Goal: Task Accomplishment & Management: Manage account settings

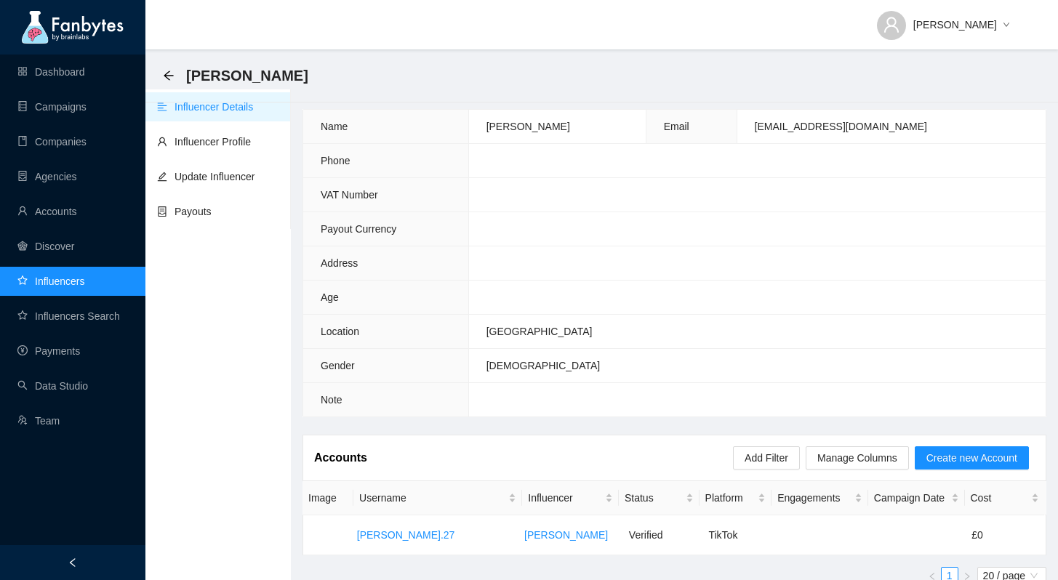
scroll to position [26, 0]
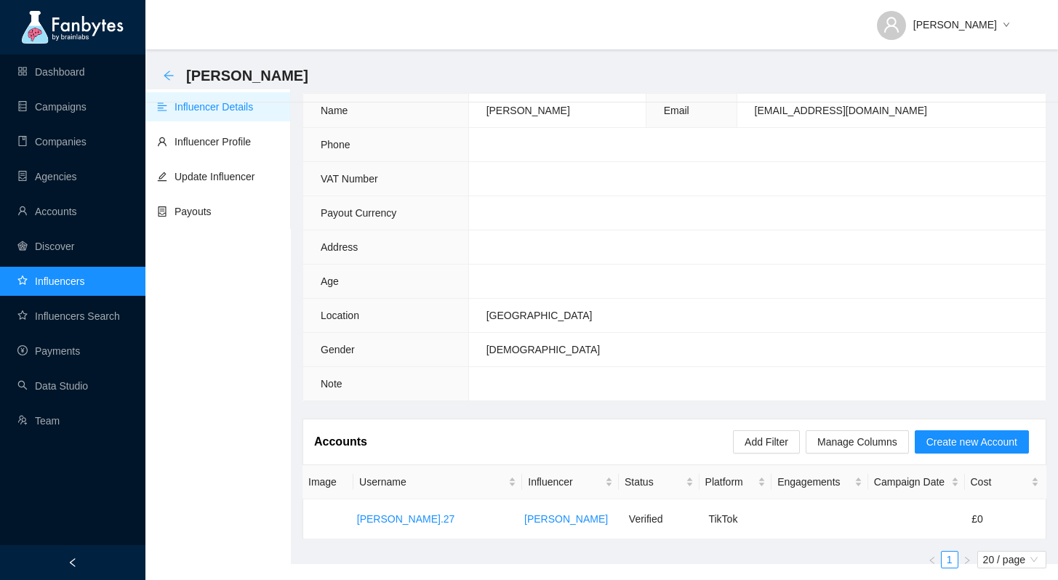
click at [171, 73] on icon "arrow-left" at bounding box center [169, 76] width 12 height 12
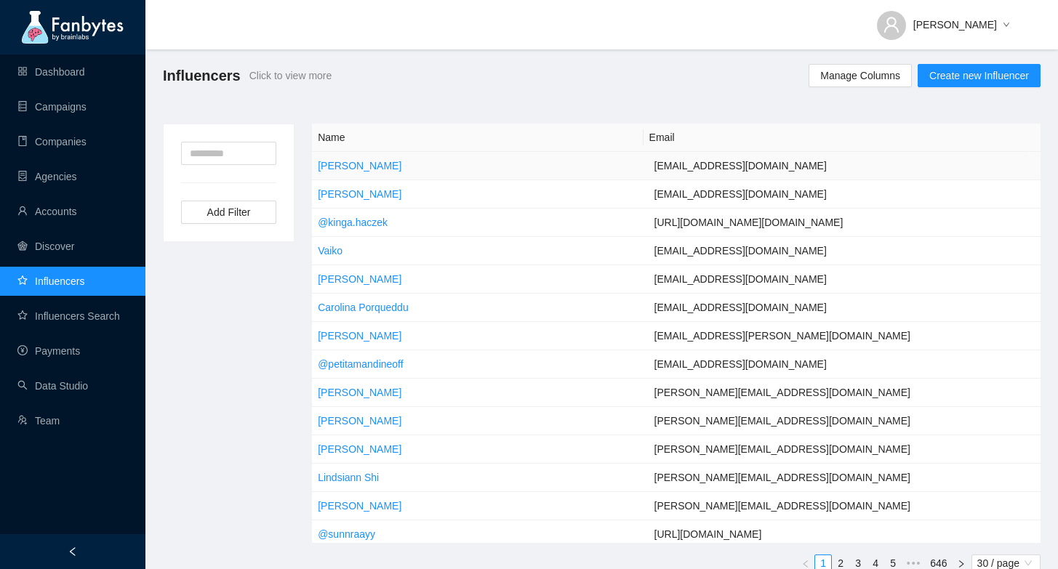
click at [532, 167] on td "[PERSON_NAME]" at bounding box center [480, 166] width 336 height 28
click at [355, 166] on link "[PERSON_NAME]" at bounding box center [360, 166] width 84 height 12
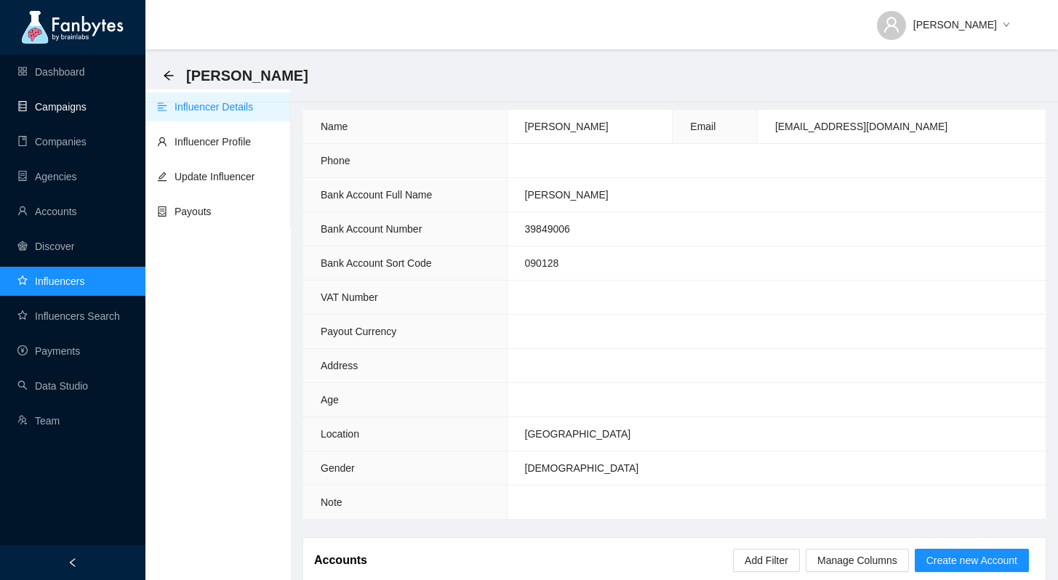
click at [87, 103] on link "Campaigns" at bounding box center [51, 107] width 69 height 12
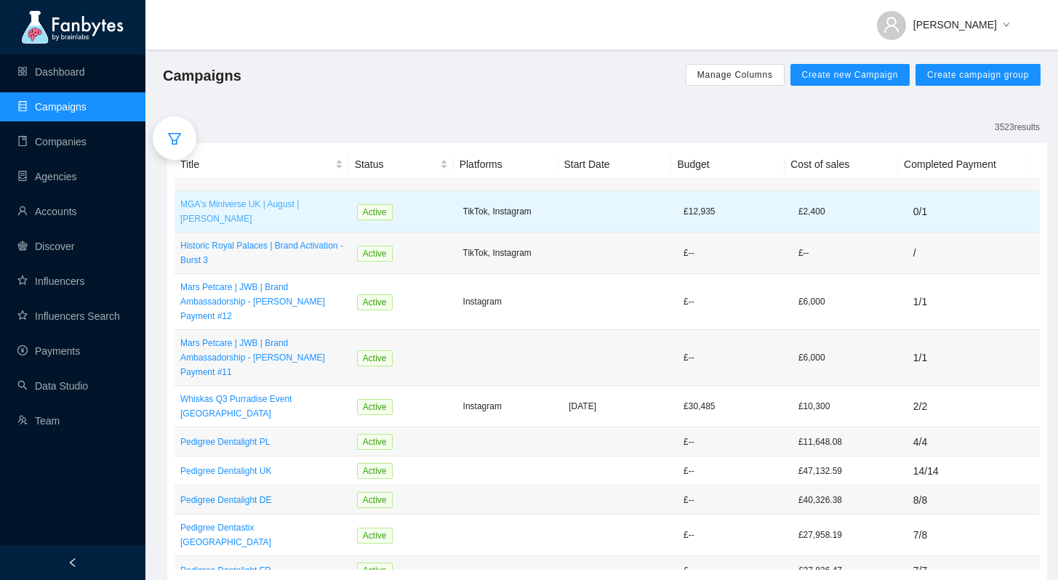
click at [332, 219] on p "MGA's Miniverse UK | August | [PERSON_NAME]" at bounding box center [262, 211] width 165 height 29
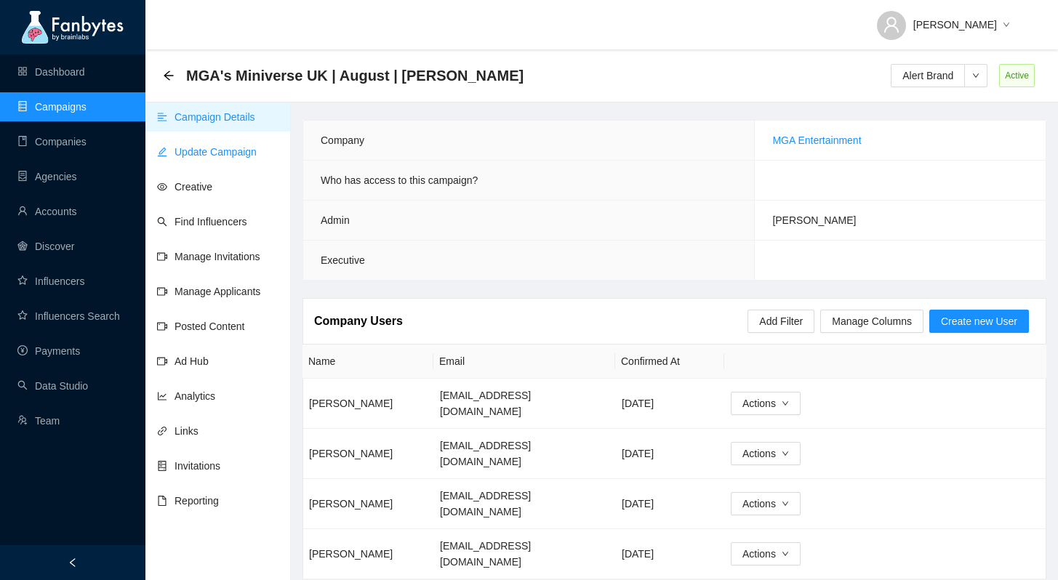
click at [255, 151] on link "Update Campaign" at bounding box center [207, 152] width 100 height 12
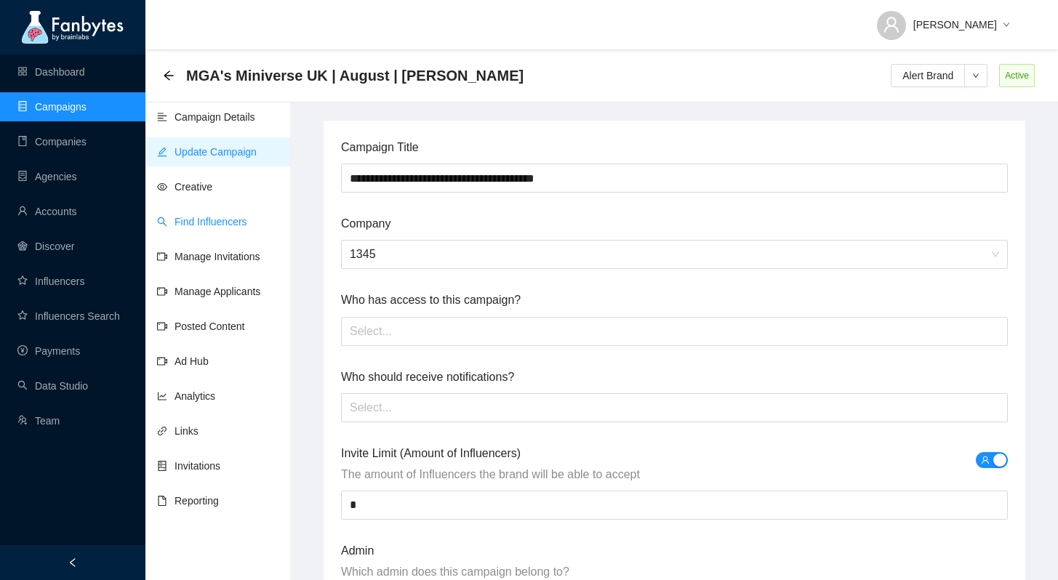
click at [247, 222] on link "Find Influencers" at bounding box center [202, 222] width 90 height 12
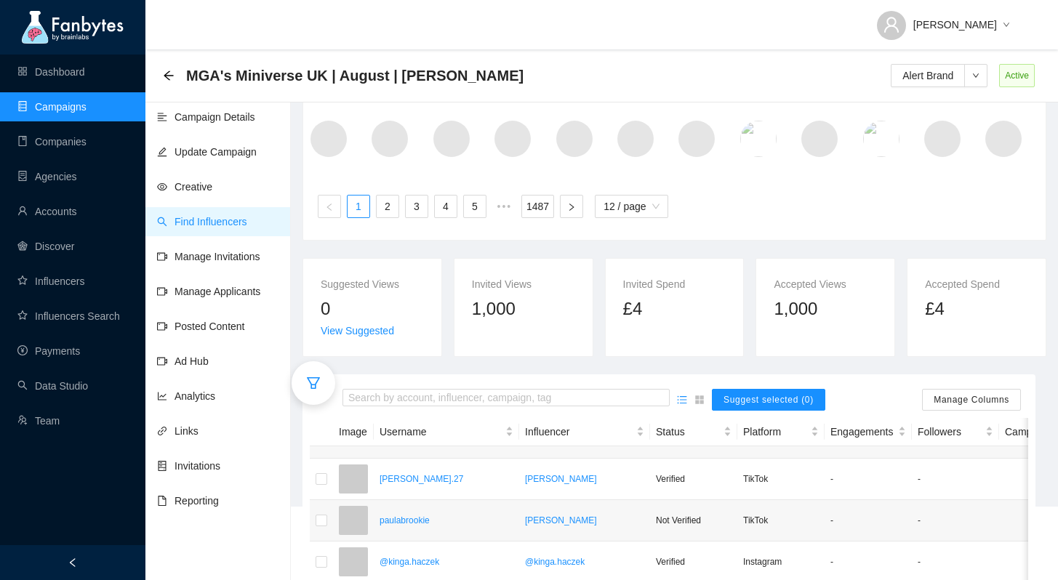
scroll to position [113, 0]
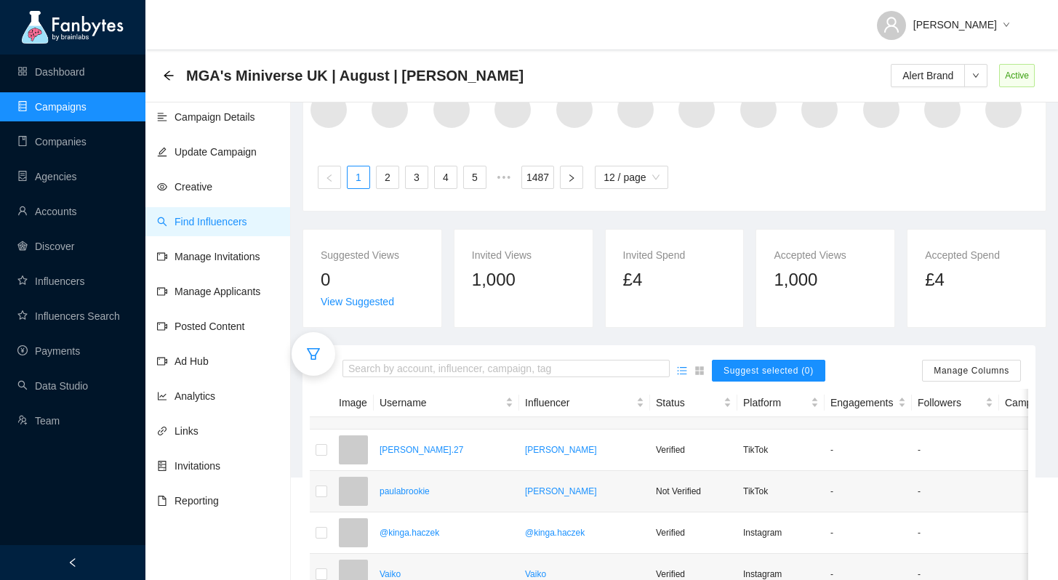
click at [314, 359] on icon "filter" at bounding box center [313, 354] width 13 height 12
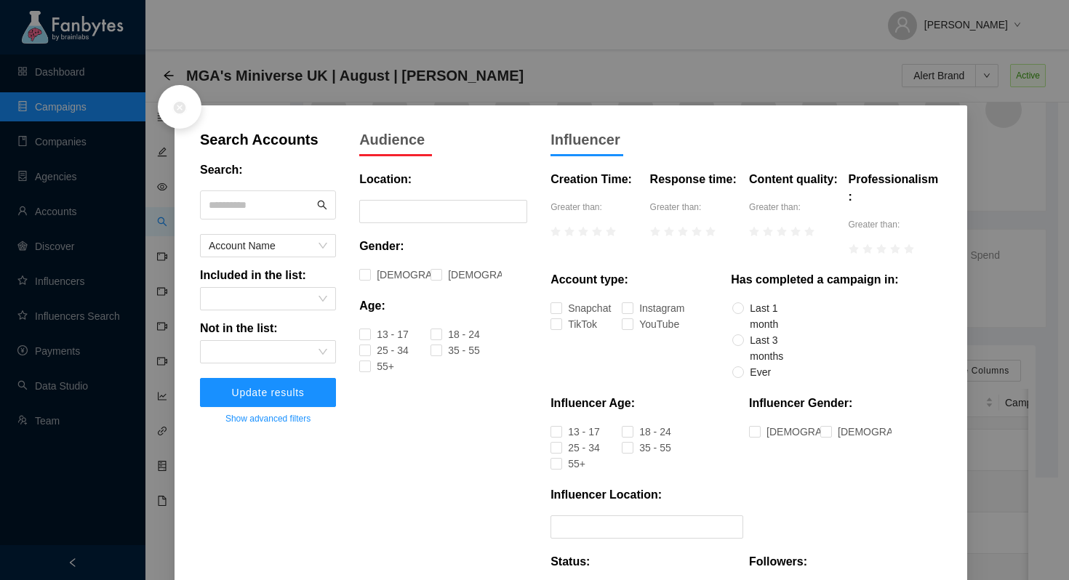
click at [270, 201] on input "text" at bounding box center [261, 205] width 105 height 22
type input "**********"
click at [295, 399] on button "Update results" at bounding box center [268, 392] width 136 height 29
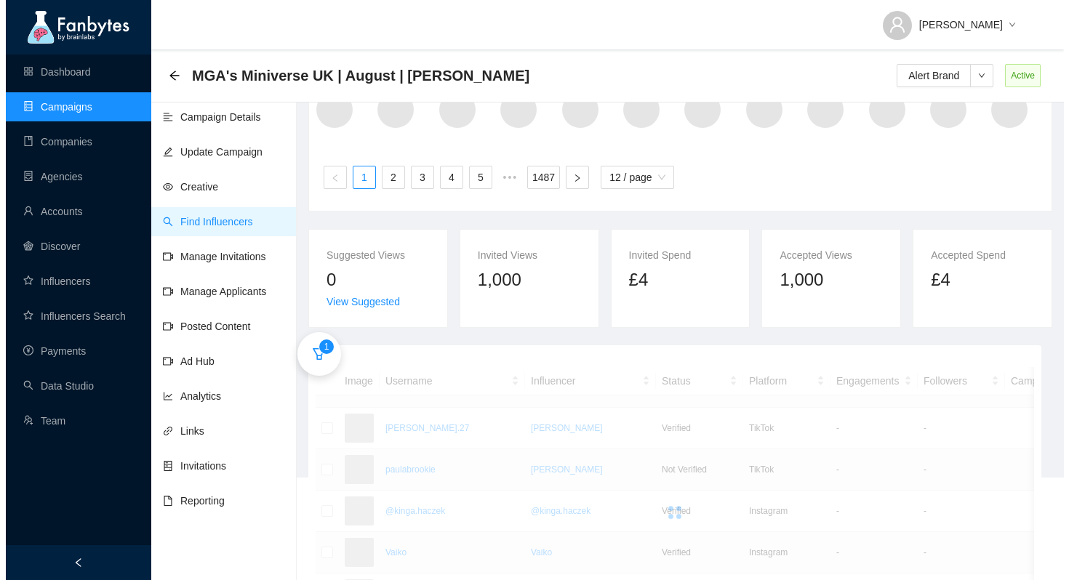
scroll to position [113, 0]
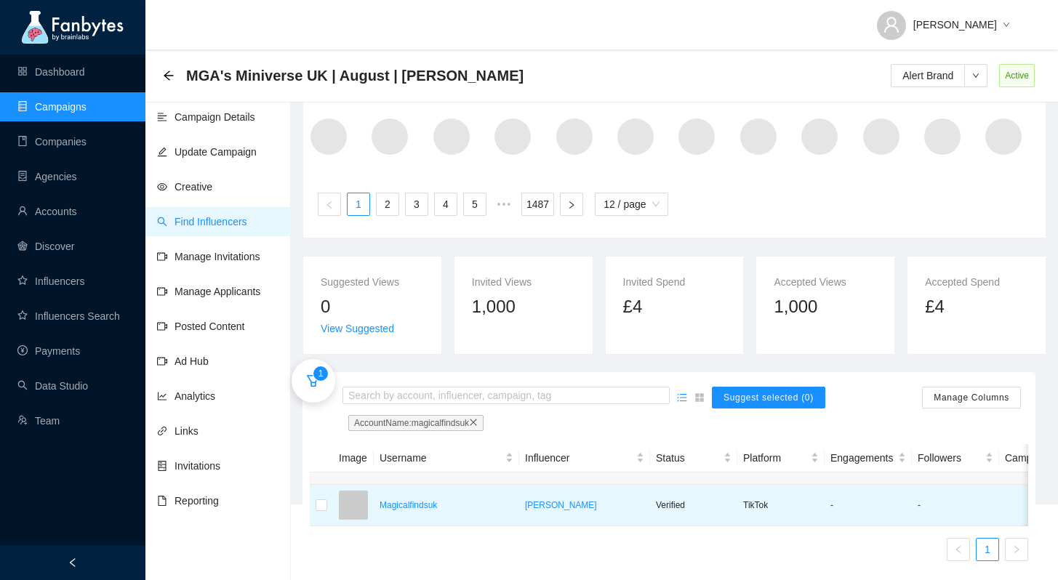
click at [464, 502] on td "Magicalfindsuk" at bounding box center [446, 505] width 145 height 41
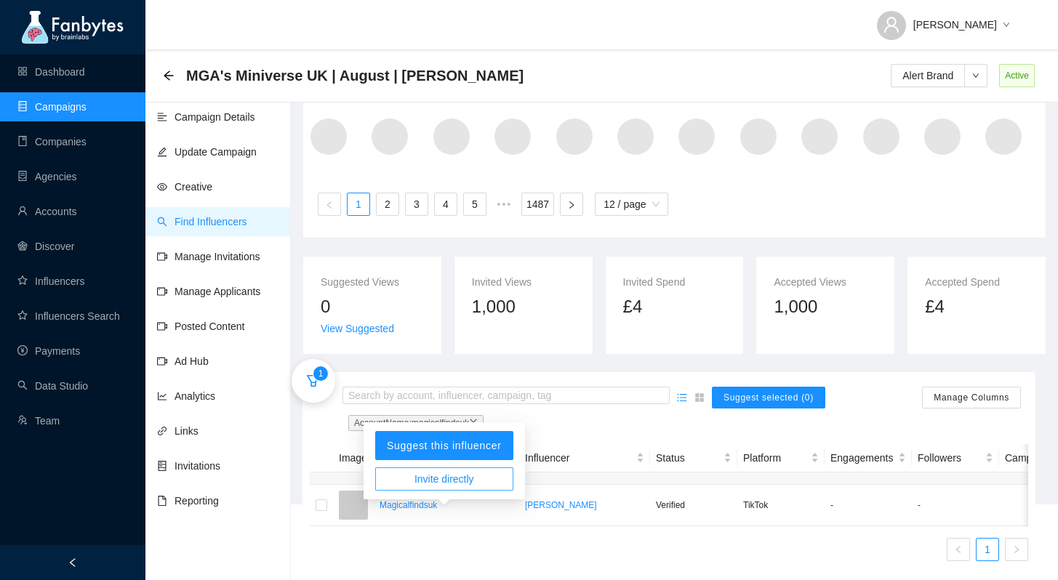
click at [470, 471] on span "Invite directly" at bounding box center [445, 479] width 60 height 16
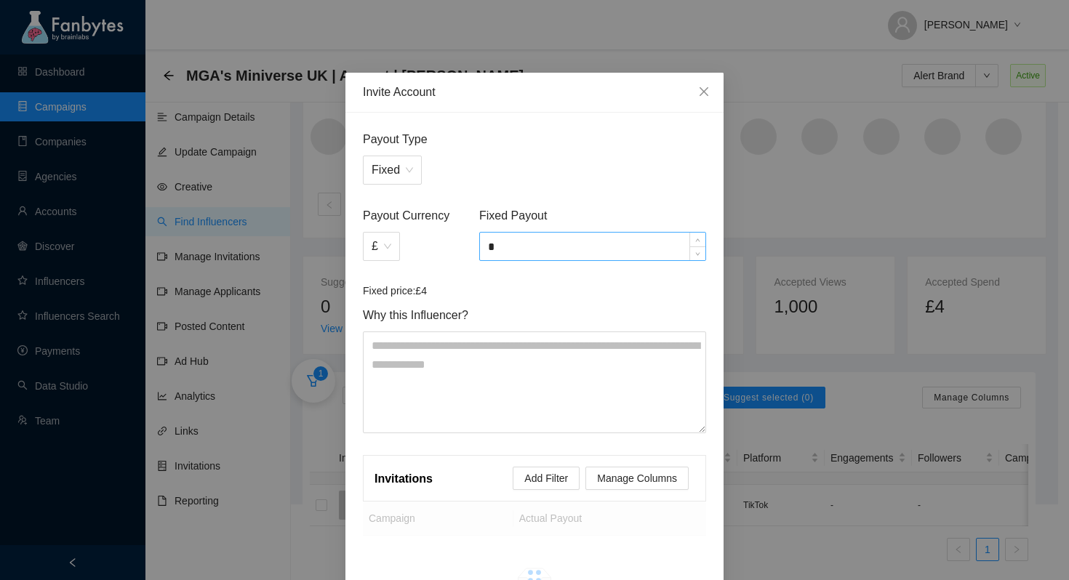
click at [521, 255] on input "*" at bounding box center [592, 247] width 225 height 28
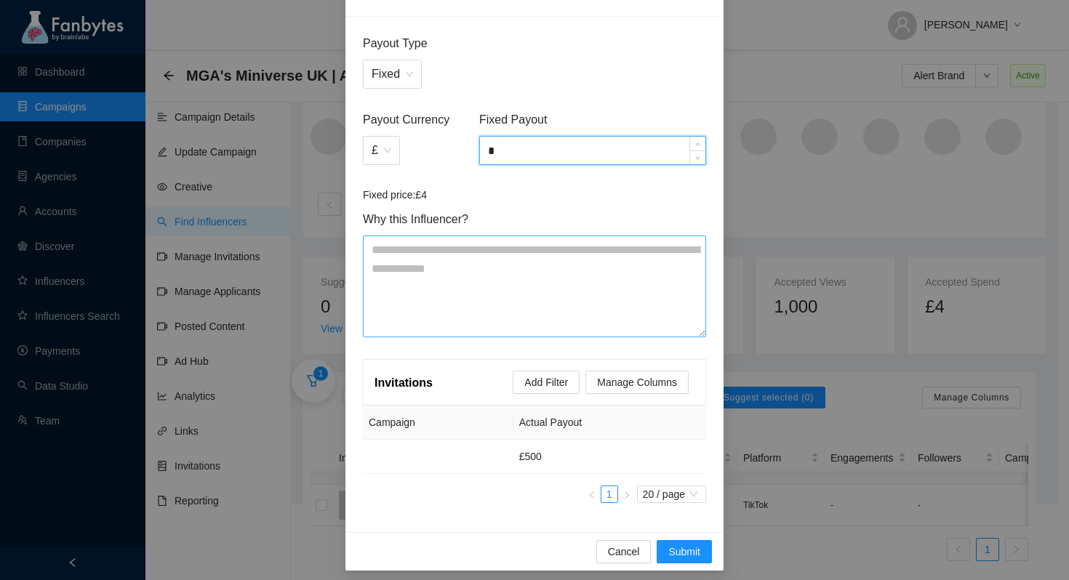
scroll to position [104, 0]
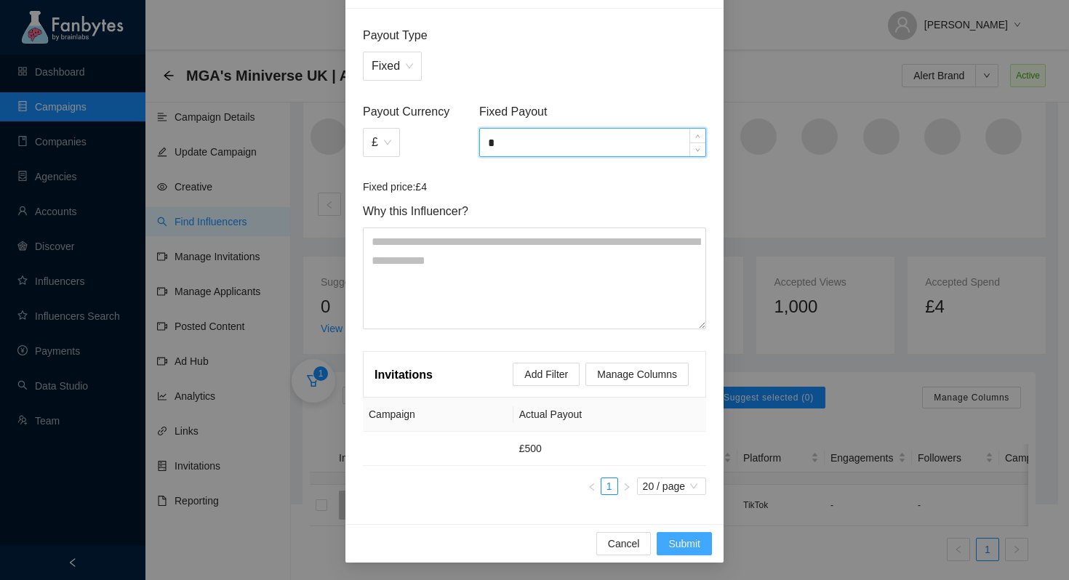
type input "*"
click at [684, 541] on span "Submit" at bounding box center [684, 544] width 32 height 16
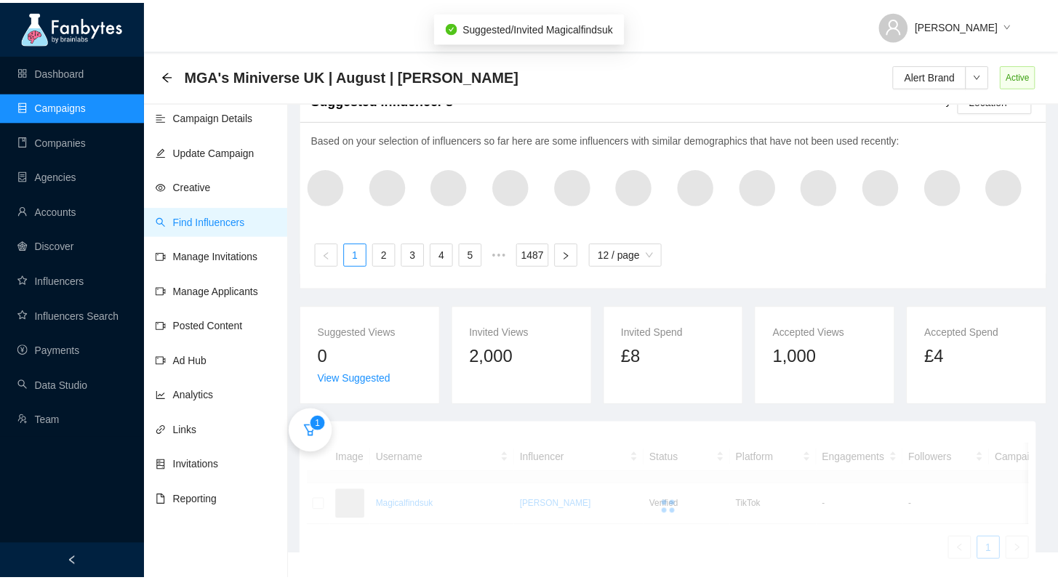
scroll to position [63, 0]
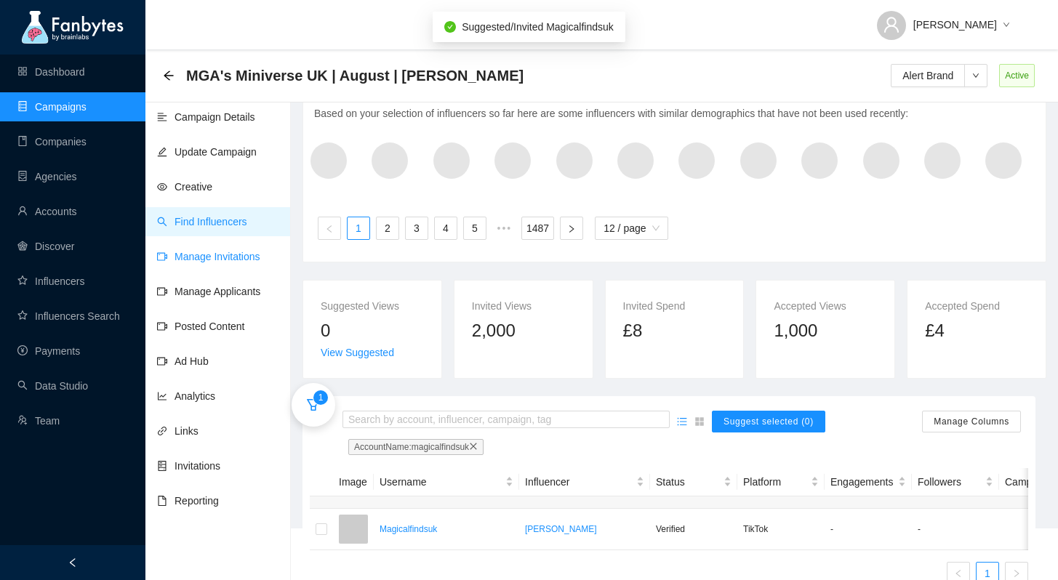
click at [245, 260] on link "Manage Invitations" at bounding box center [208, 257] width 103 height 12
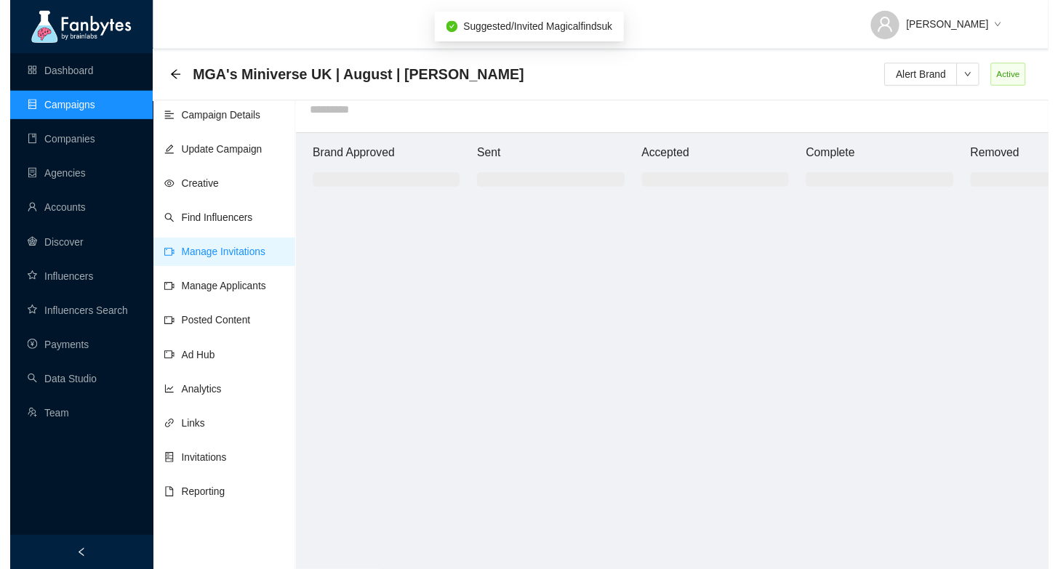
scroll to position [25, 0]
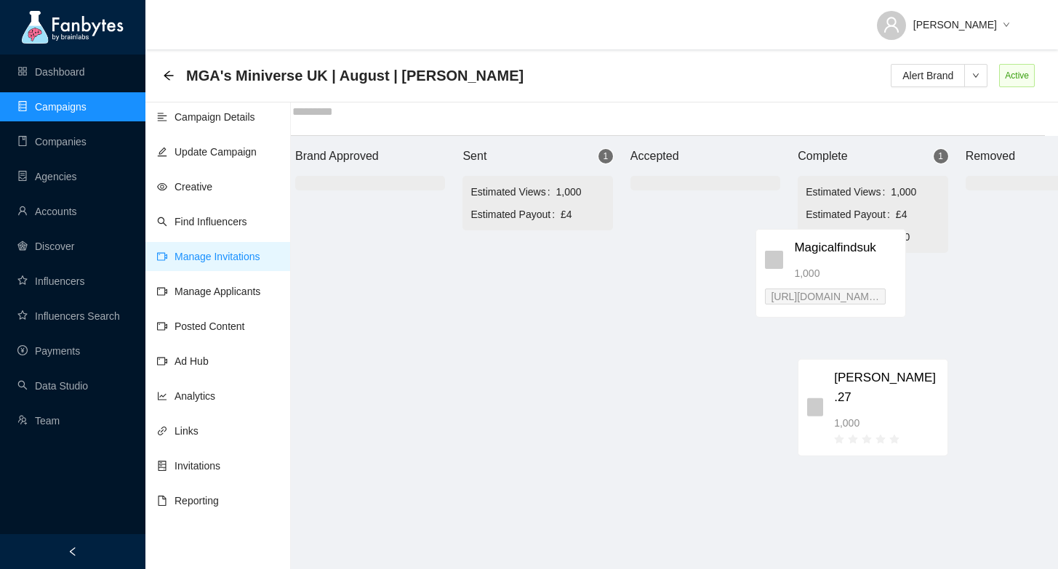
drag, startPoint x: 593, startPoint y: 259, endPoint x: 877, endPoint y: 251, distance: 284.5
click at [877, 251] on div "Brand Approved Sent 1 Estimated Views 1,000 Estimated Payout £4 Magicalfindsuk …" at bounding box center [705, 352] width 873 height 433
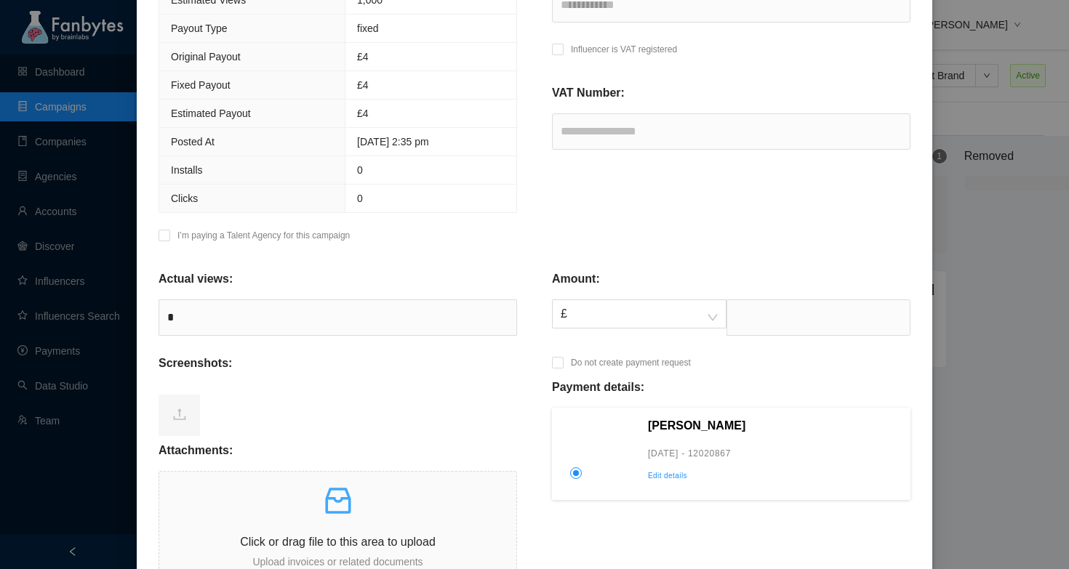
scroll to position [378, 0]
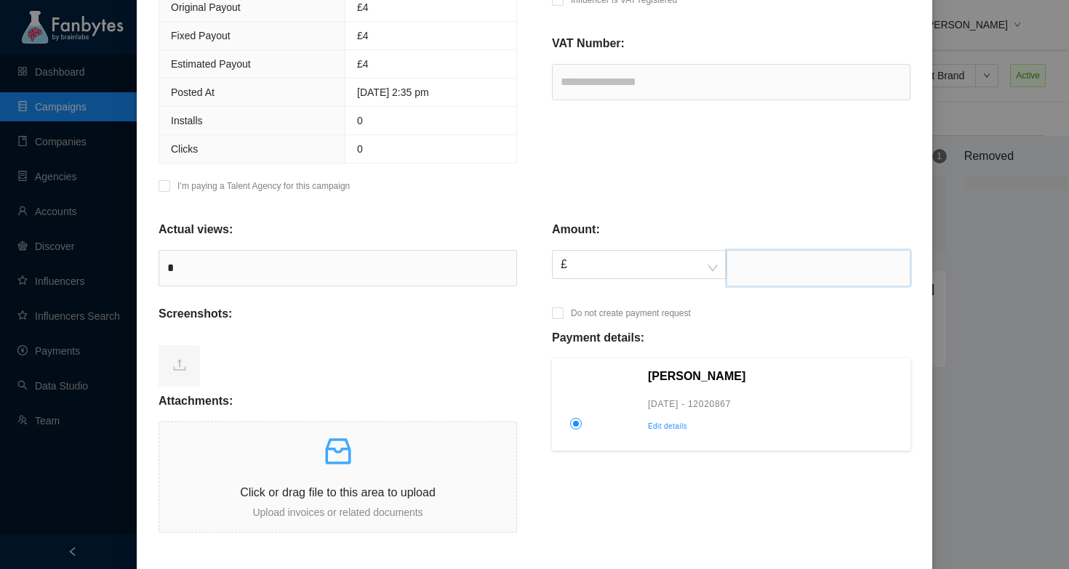
click at [778, 250] on input "text" at bounding box center [819, 268] width 184 height 36
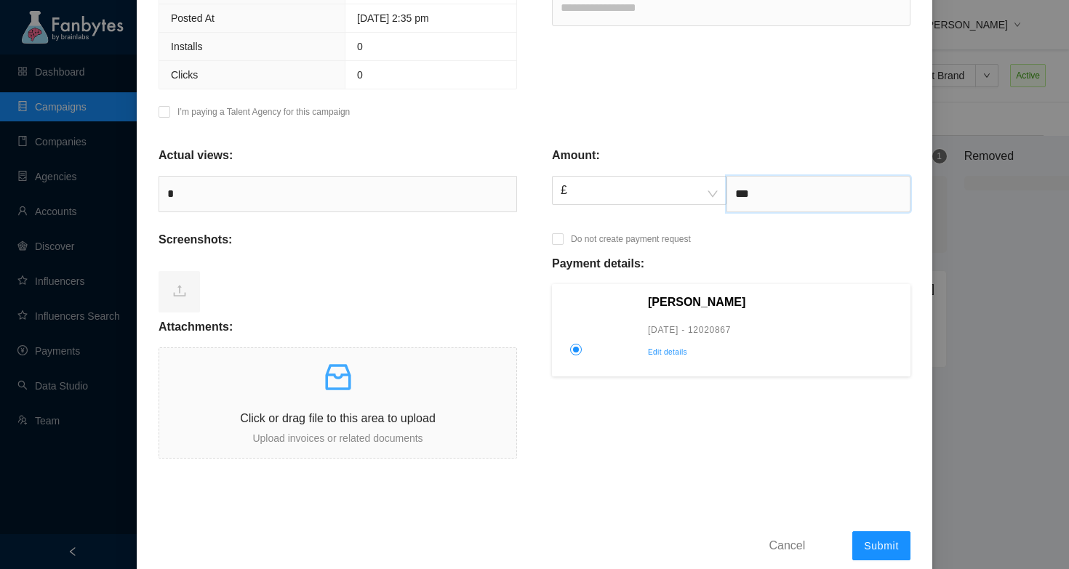
scroll to position [479, 0]
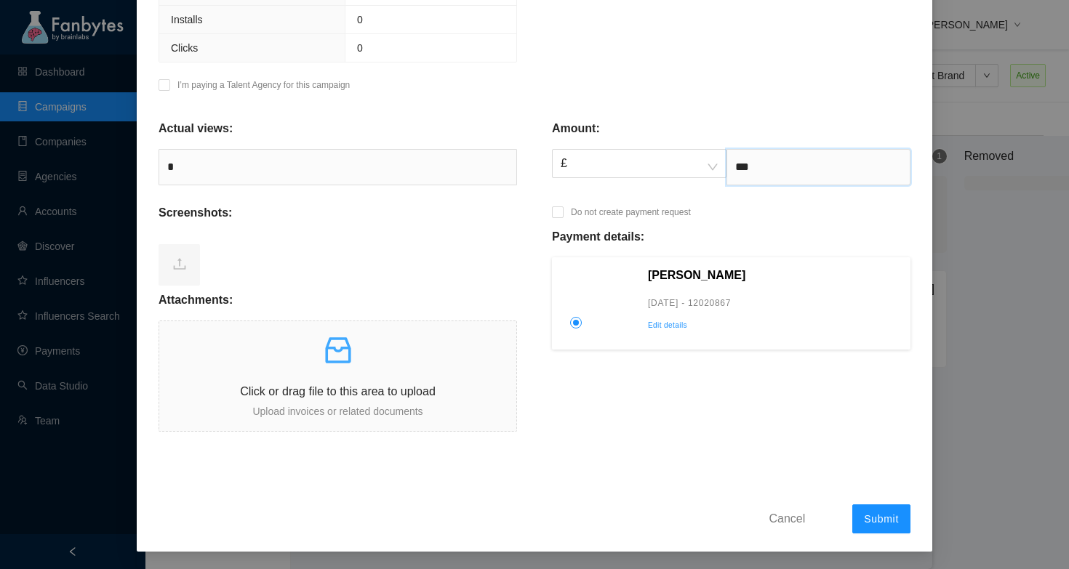
type input "***"
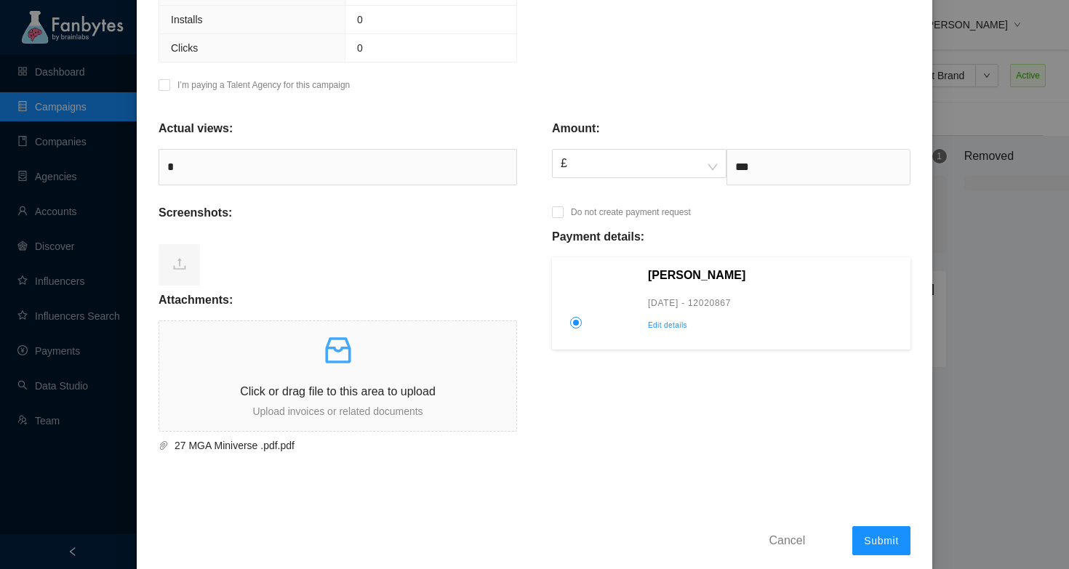
scroll to position [0, 0]
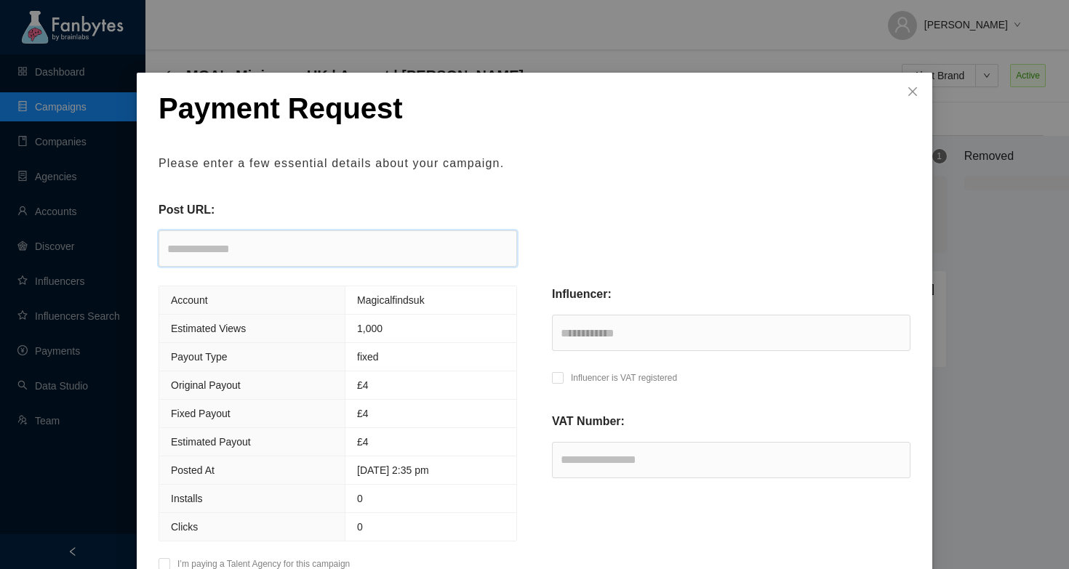
click at [430, 253] on input "text" at bounding box center [338, 249] width 359 height 36
paste input "**********"
type input "**********"
click at [847, 164] on p "Please enter a few essential details about your campaign." at bounding box center [535, 163] width 752 height 17
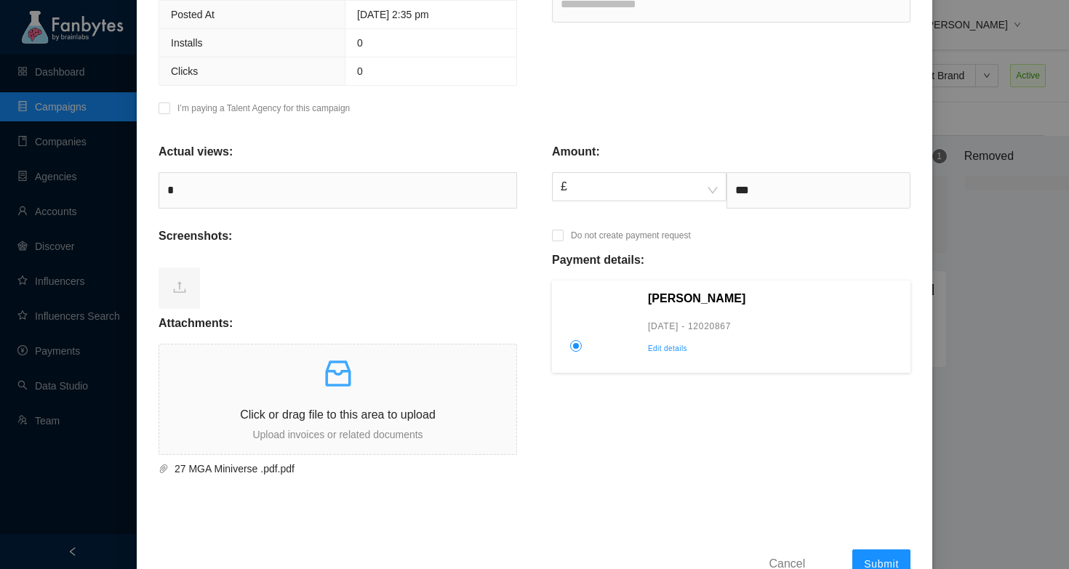
scroll to position [501, 0]
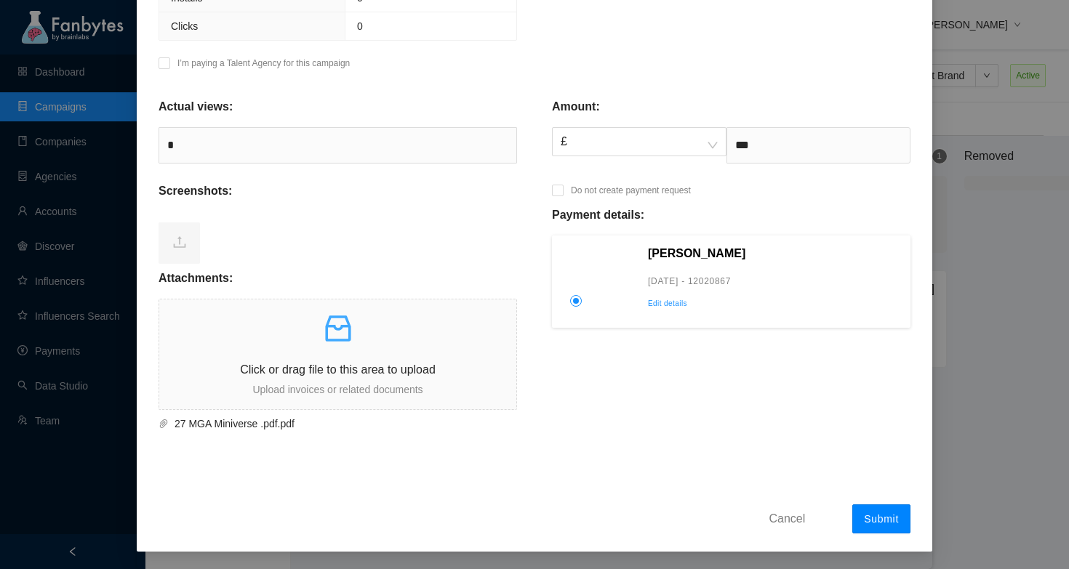
click at [872, 513] on span "Submit" at bounding box center [881, 519] width 35 height 12
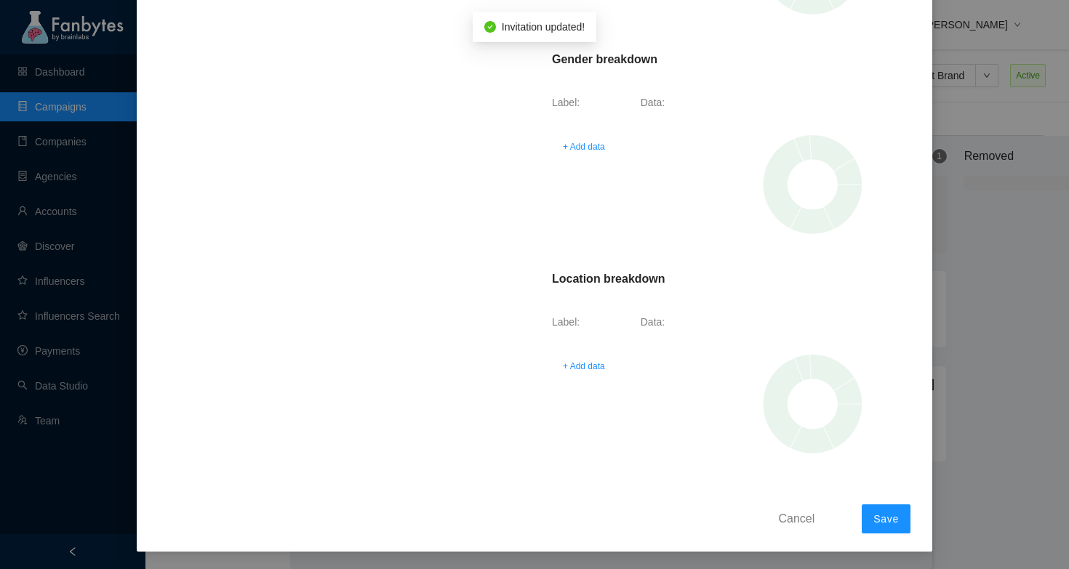
scroll to position [473, 0]
click at [892, 524] on span "Save" at bounding box center [885, 519] width 25 height 12
click at [879, 524] on span "Save" at bounding box center [885, 519] width 25 height 12
click at [892, 526] on button "Save" at bounding box center [886, 519] width 49 height 29
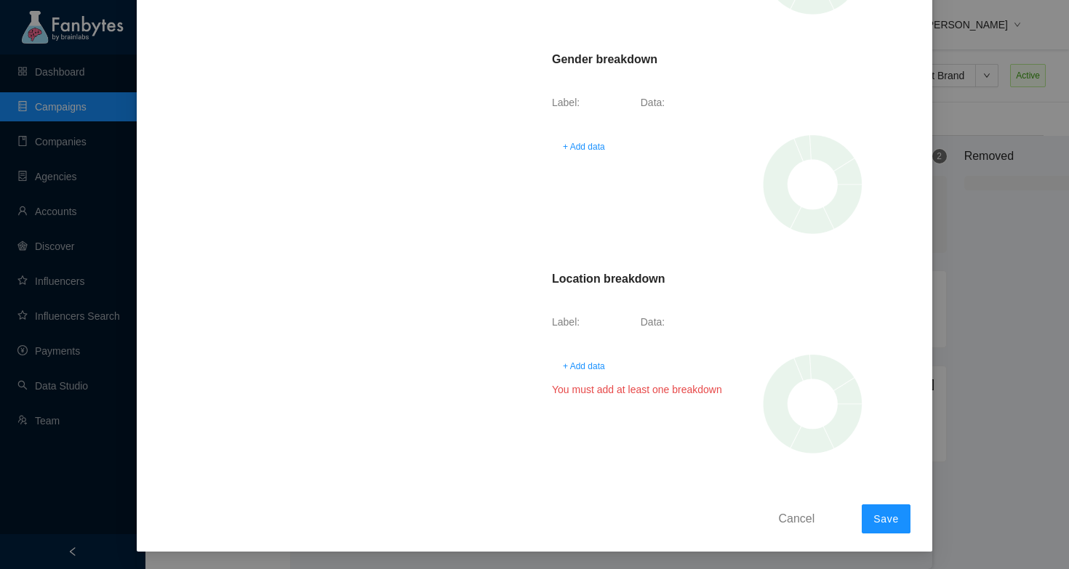
click at [963, 346] on div "Thank You! Your payment request has been registered. You will be notified by em…" at bounding box center [534, 284] width 1069 height 569
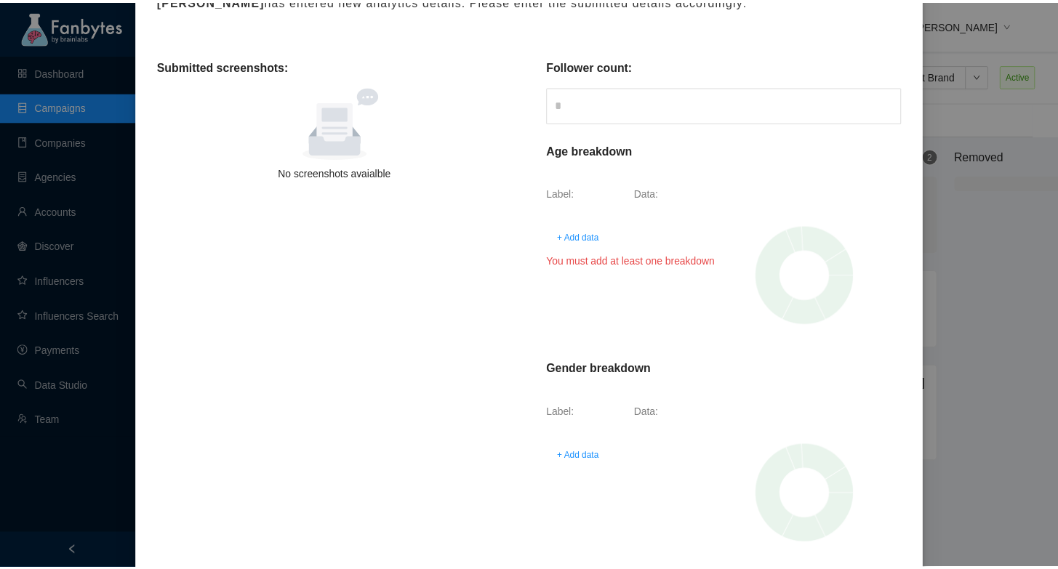
scroll to position [0, 0]
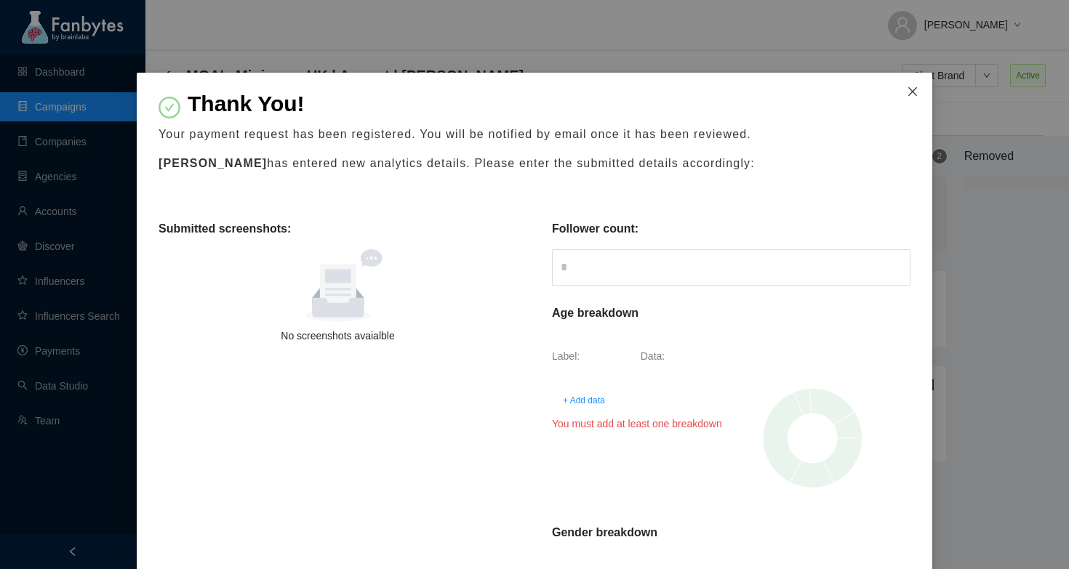
click at [911, 94] on icon "close" at bounding box center [913, 92] width 12 height 12
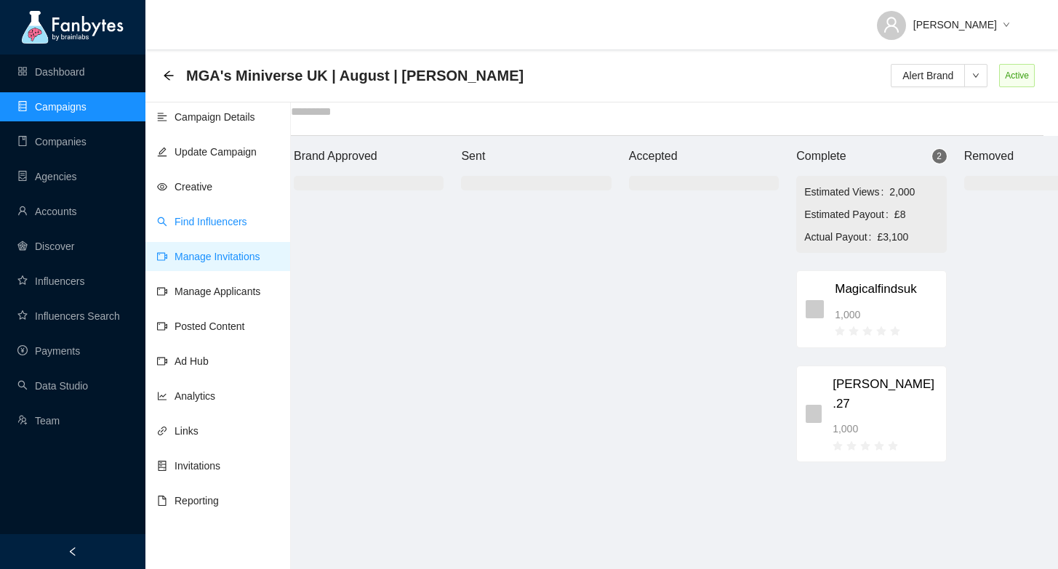
click at [229, 217] on link "Find Influencers" at bounding box center [202, 222] width 90 height 12
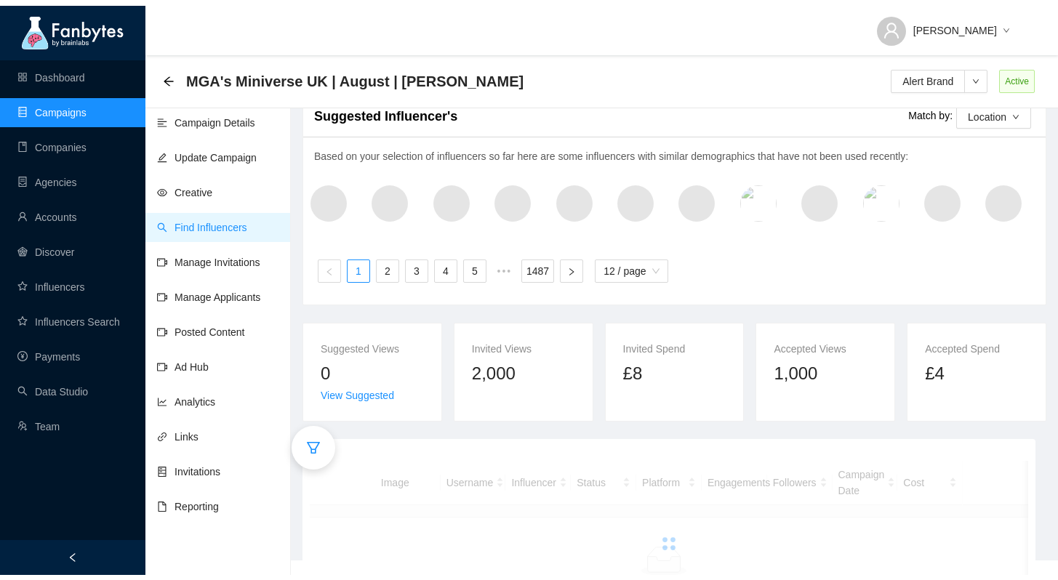
scroll to position [25, 0]
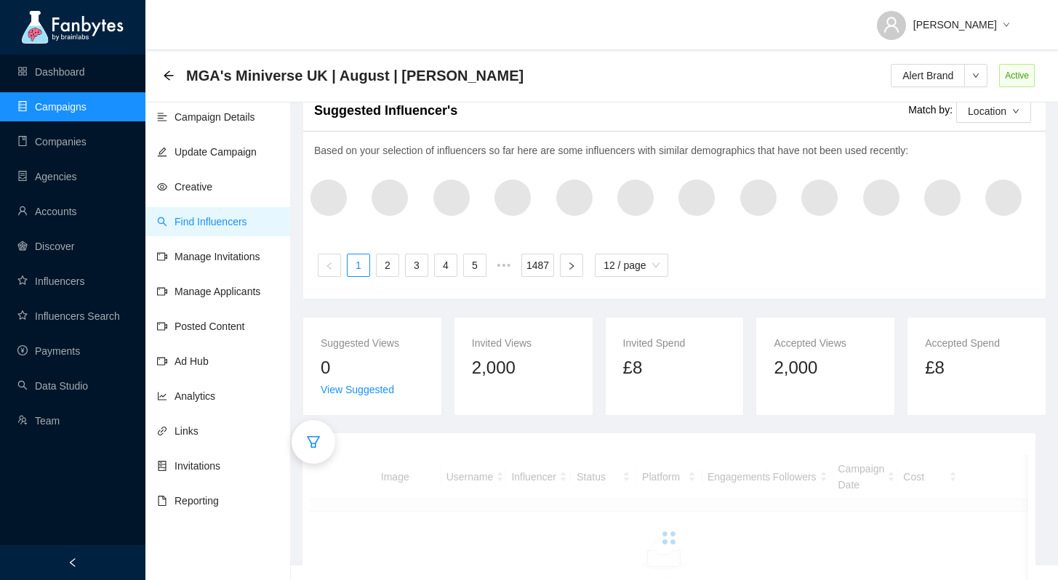
click at [319, 439] on icon "filter" at bounding box center [313, 442] width 15 height 15
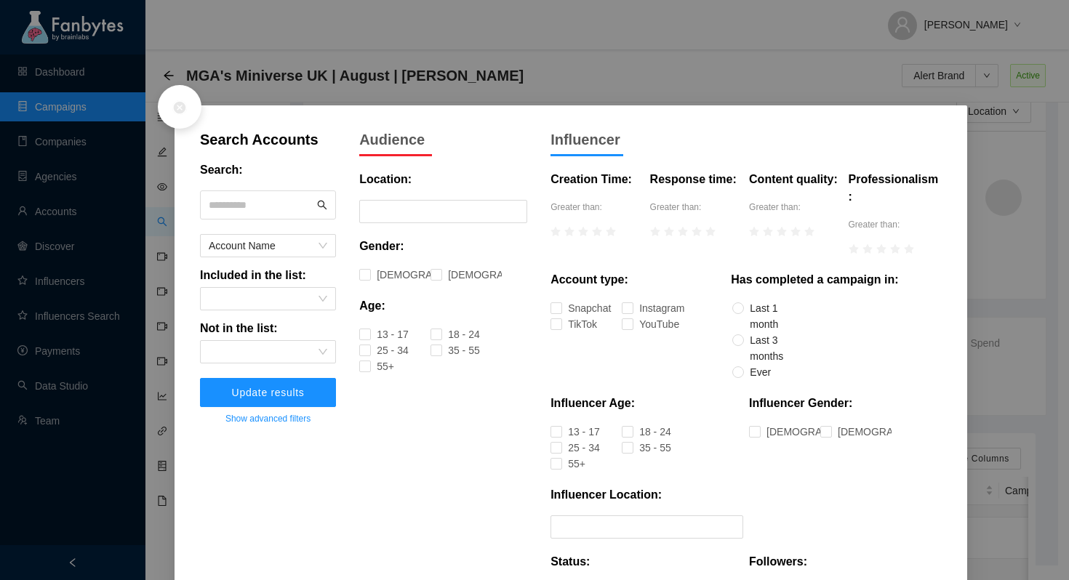
click at [240, 202] on input "text" at bounding box center [261, 205] width 105 height 22
type input "********"
click at [287, 399] on button "Update results" at bounding box center [268, 392] width 136 height 29
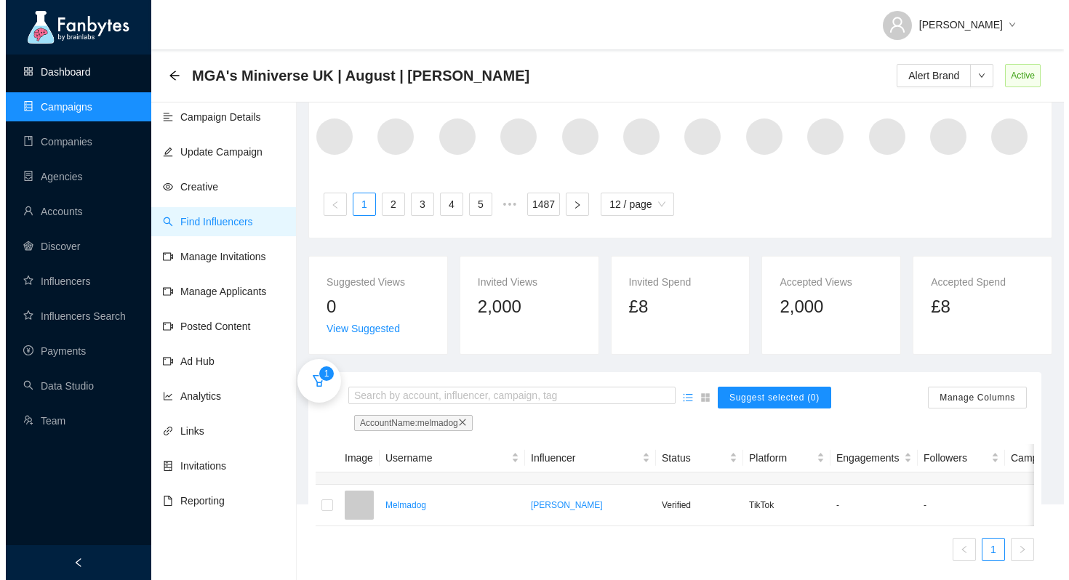
scroll to position [113, 0]
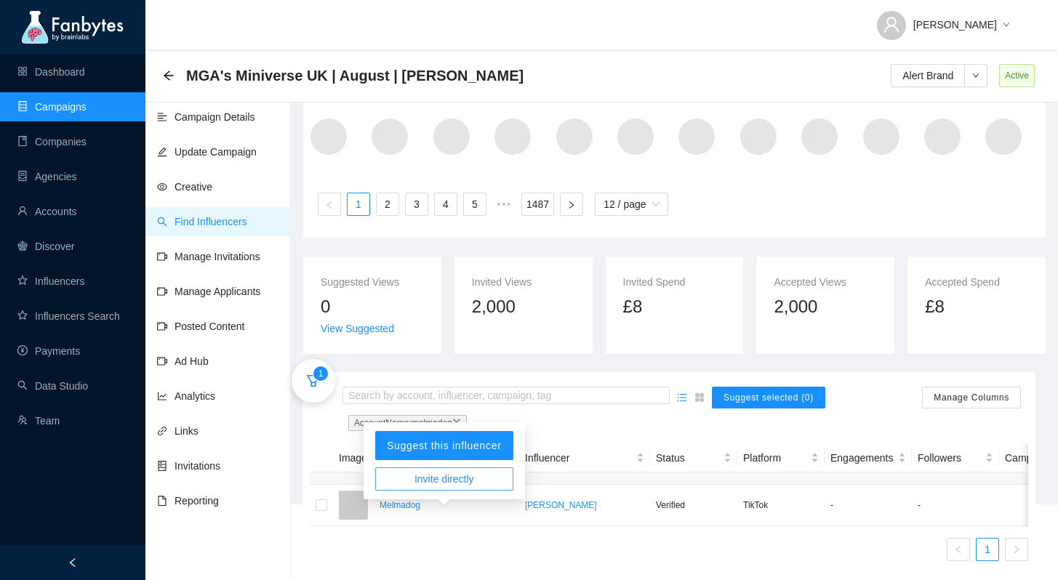
click at [493, 468] on button "Invite directly" at bounding box center [444, 479] width 138 height 23
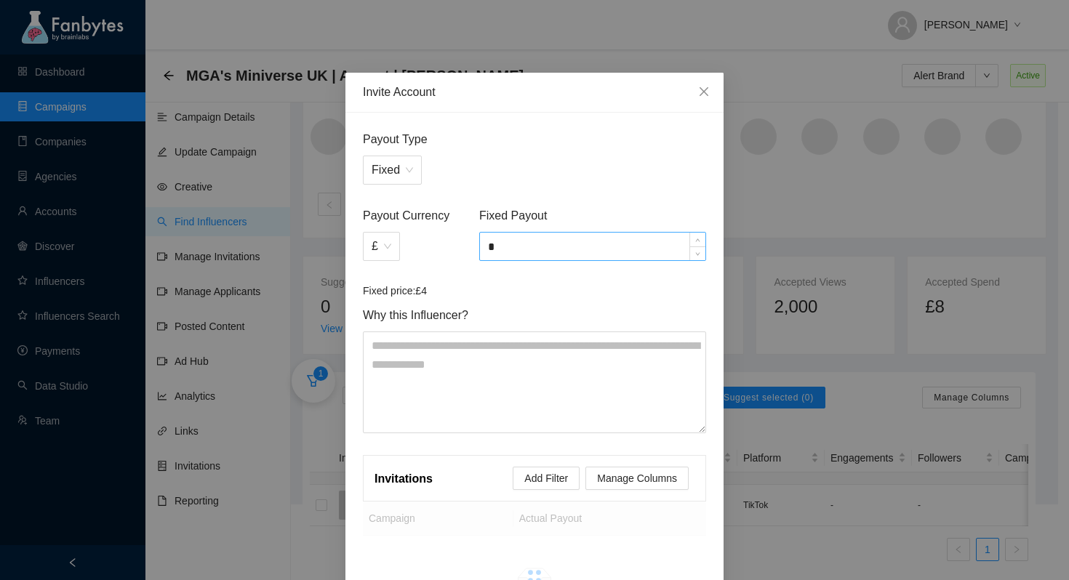
click at [512, 244] on input "*" at bounding box center [592, 247] width 225 height 28
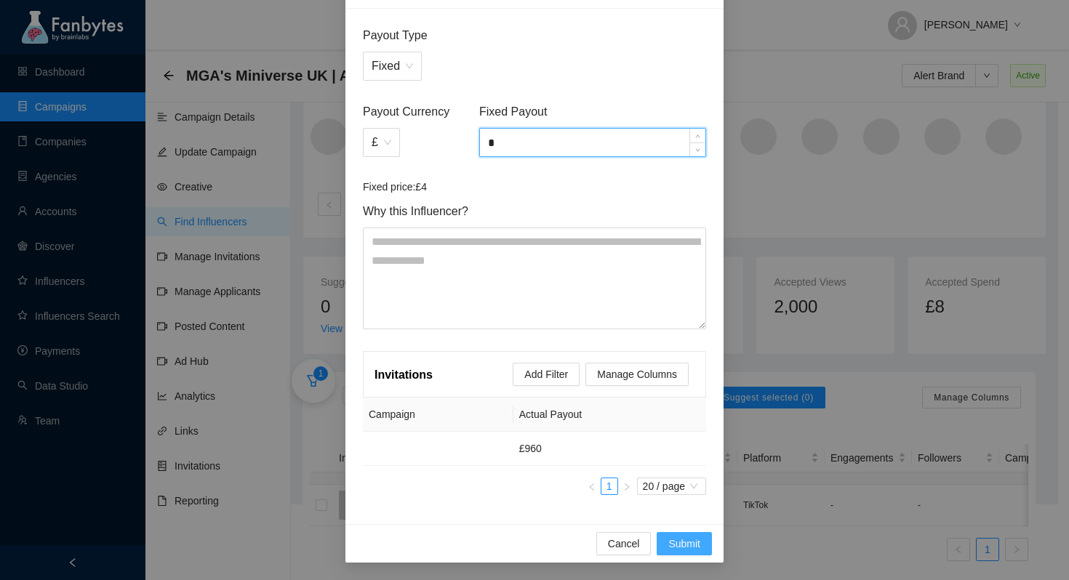
type input "*"
click at [685, 540] on span "Submit" at bounding box center [684, 544] width 32 height 16
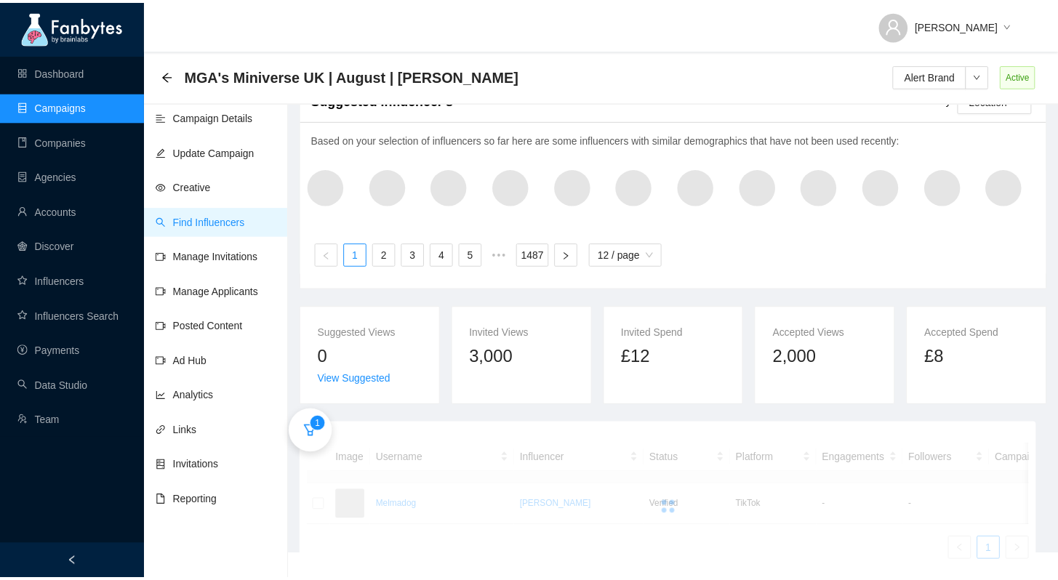
scroll to position [63, 0]
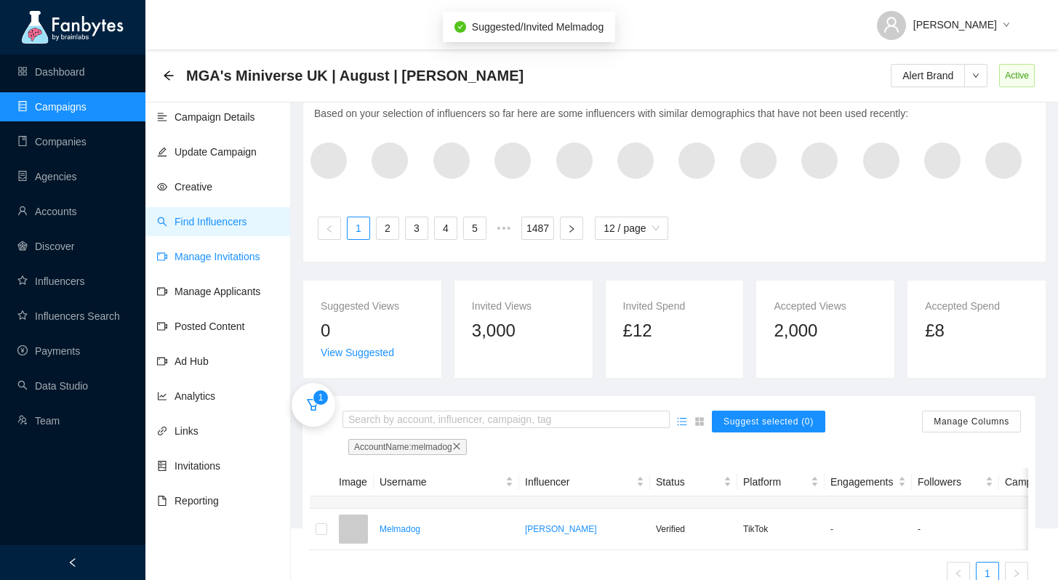
click at [257, 263] on link "Manage Invitations" at bounding box center [208, 257] width 103 height 12
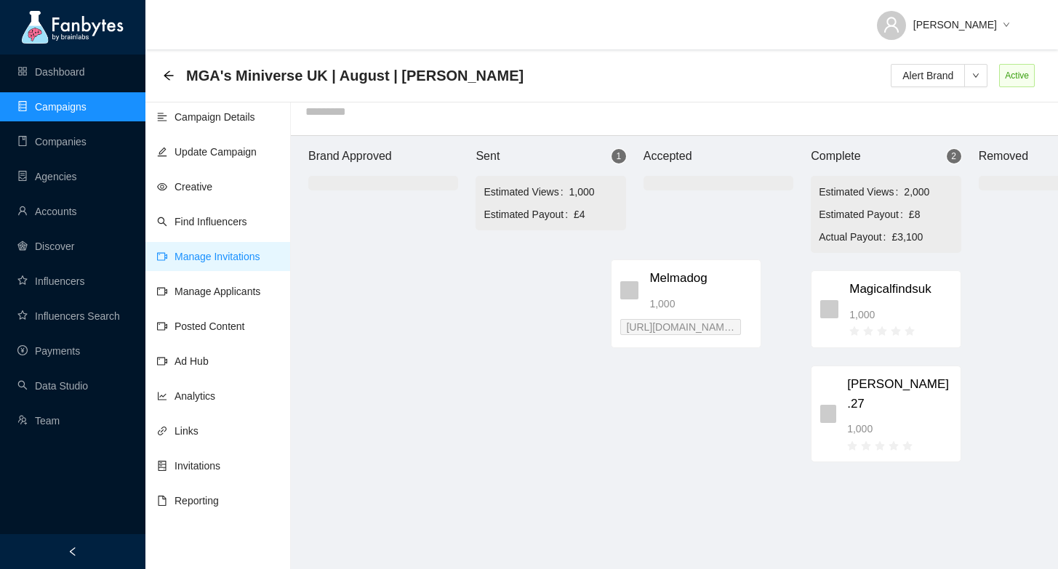
scroll to position [25, 97]
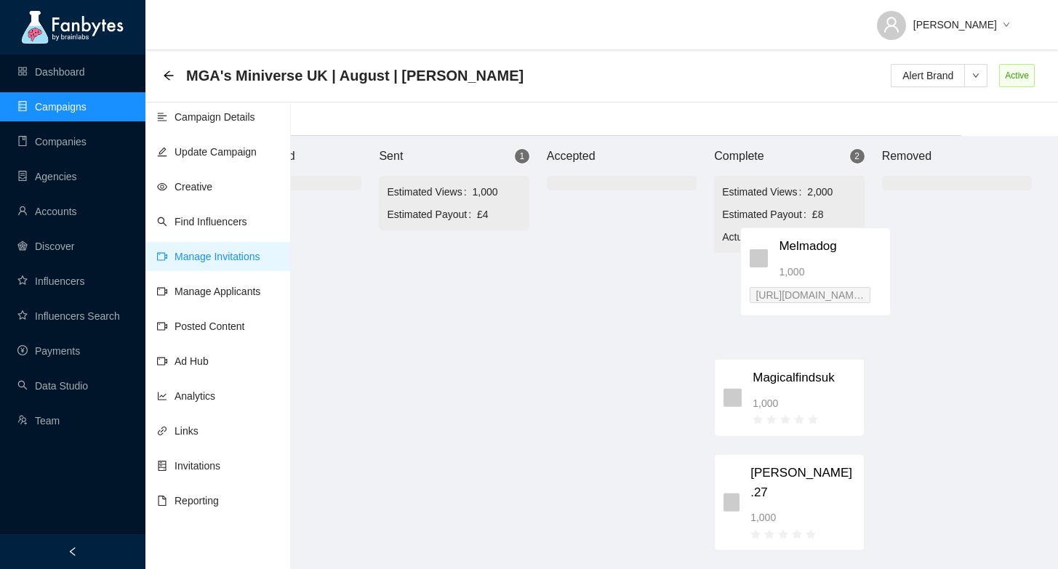
drag, startPoint x: 567, startPoint y: 259, endPoint x: 836, endPoint y: 247, distance: 269.4
click at [836, 247] on div "Brand Approved Sent 1 Estimated Views 1,000 Estimated Payout £4 Melmadog 1,000 …" at bounding box center [621, 352] width 873 height 433
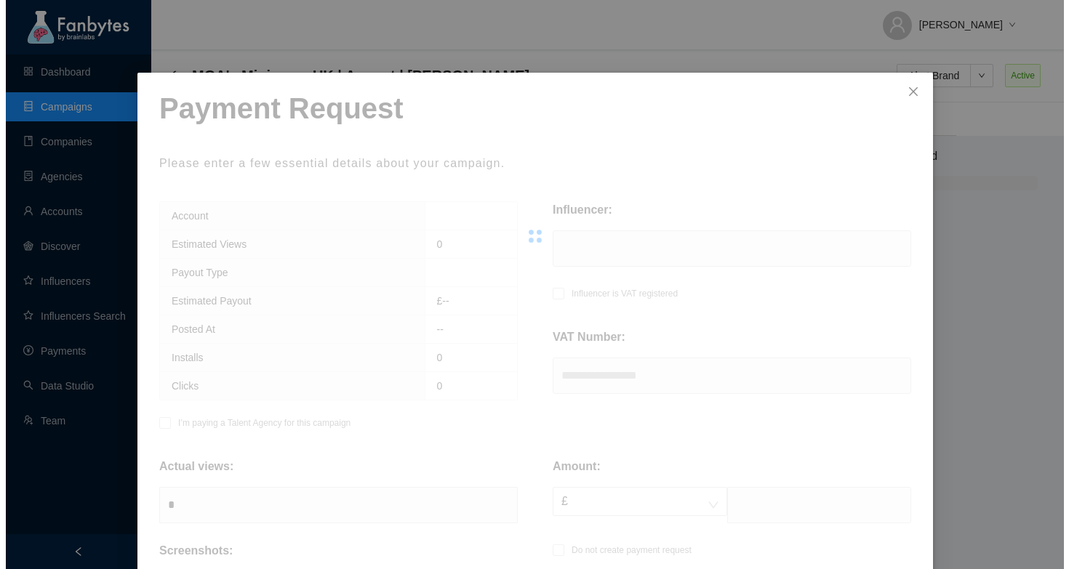
scroll to position [25, 86]
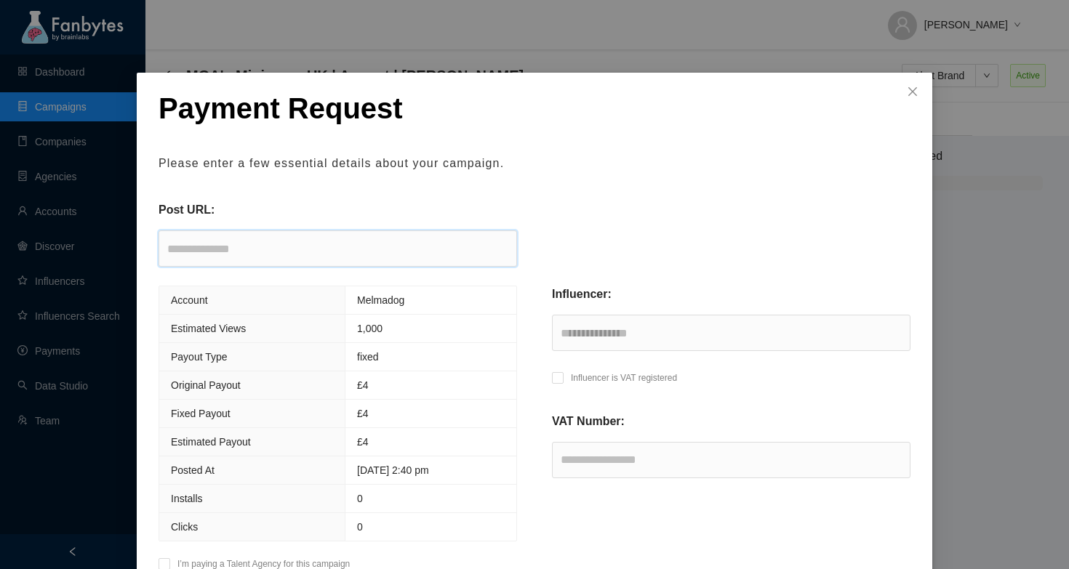
click at [357, 251] on input "text" at bounding box center [338, 249] width 359 height 36
paste input "**********"
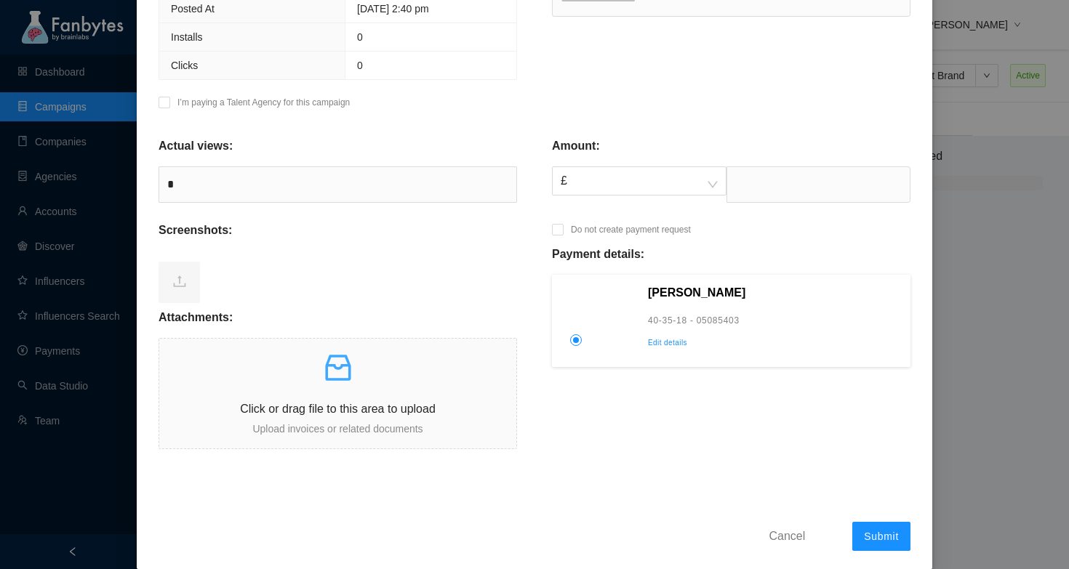
scroll to position [470, 0]
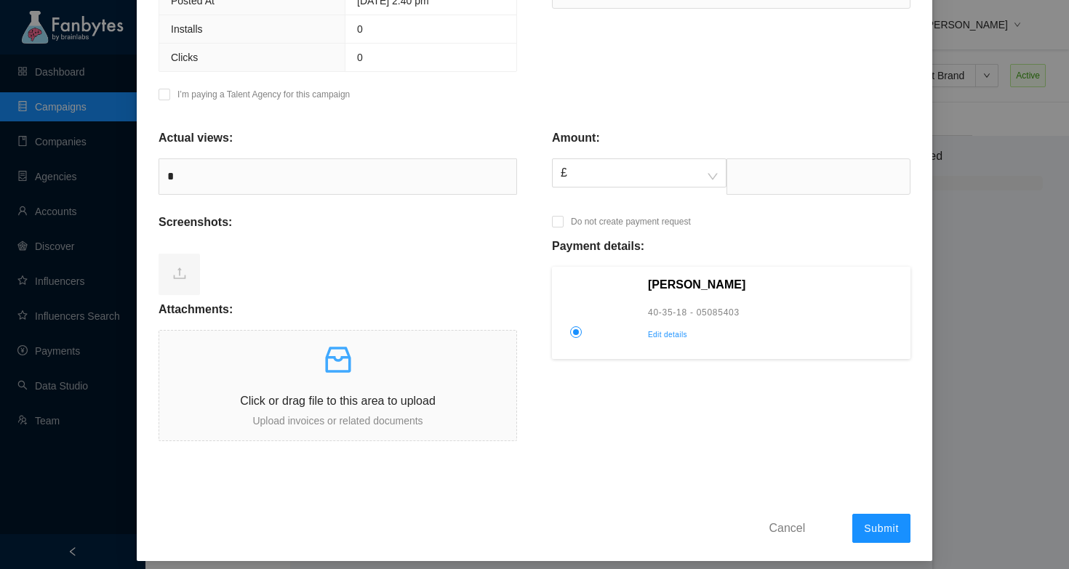
type input "**********"
click at [780, 177] on input "text" at bounding box center [819, 177] width 184 height 36
type input "****"
click at [687, 469] on form "**********" at bounding box center [535, 82] width 752 height 922
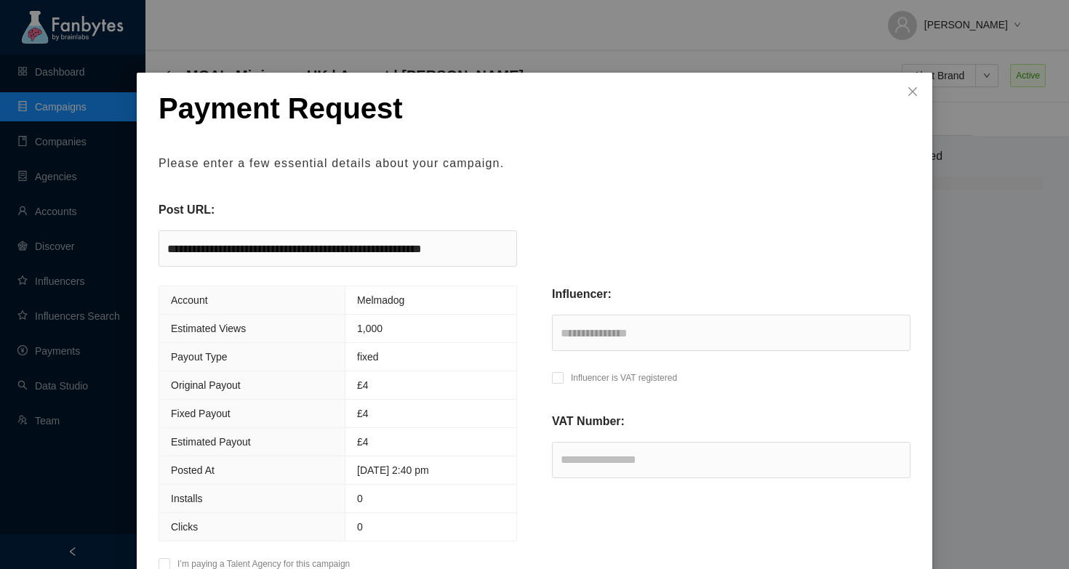
scroll to position [501, 0]
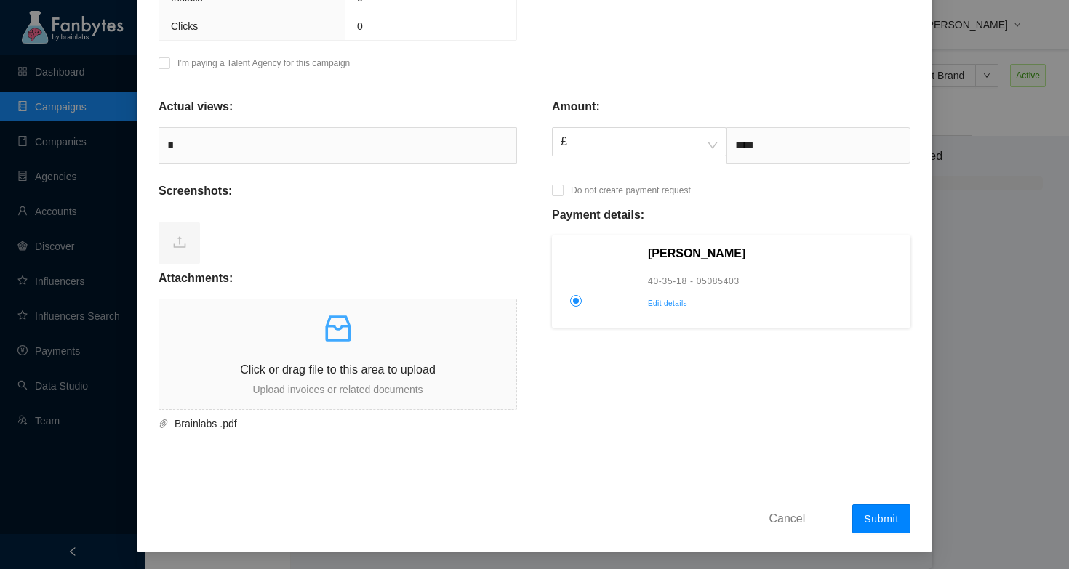
click at [886, 514] on span "Submit" at bounding box center [881, 519] width 35 height 12
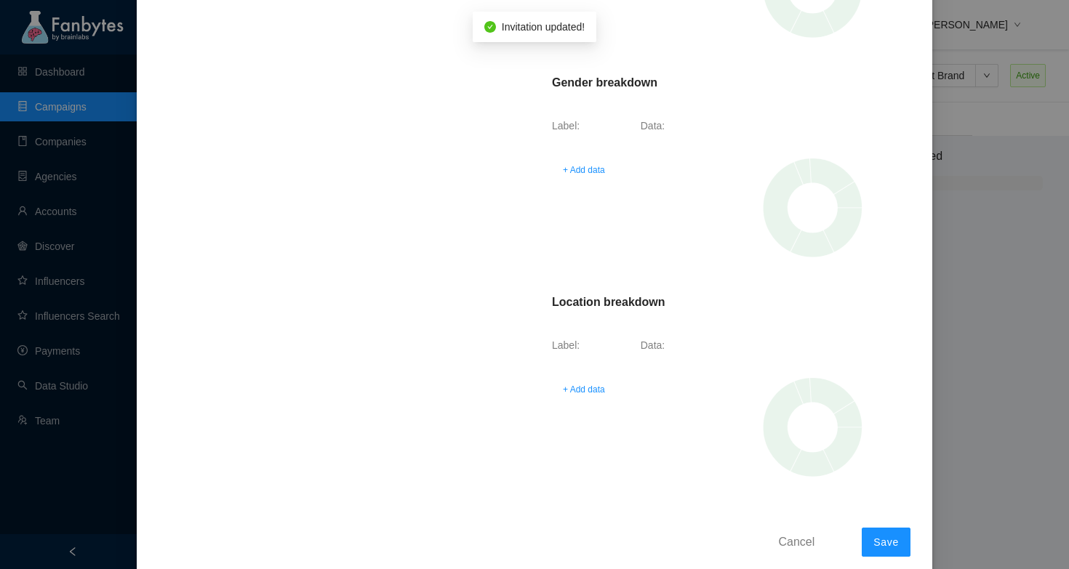
scroll to position [473, 0]
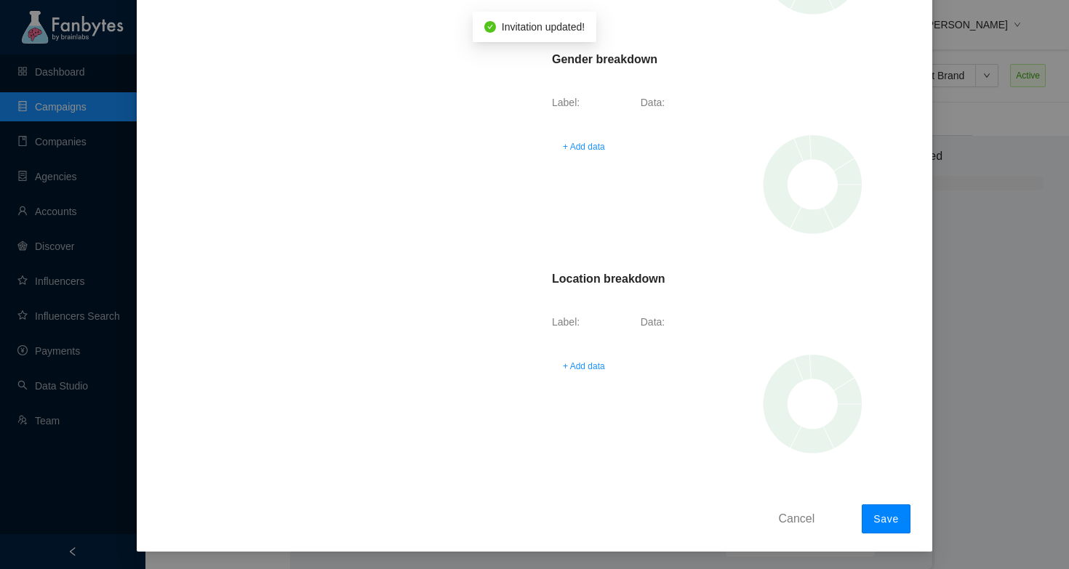
click at [884, 507] on button "Save" at bounding box center [886, 519] width 49 height 29
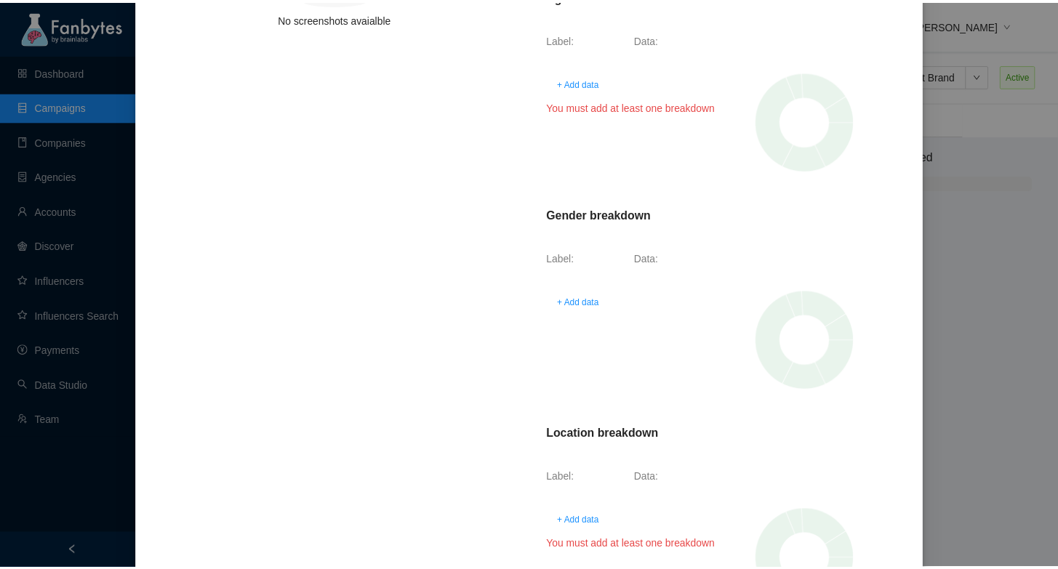
scroll to position [0, 0]
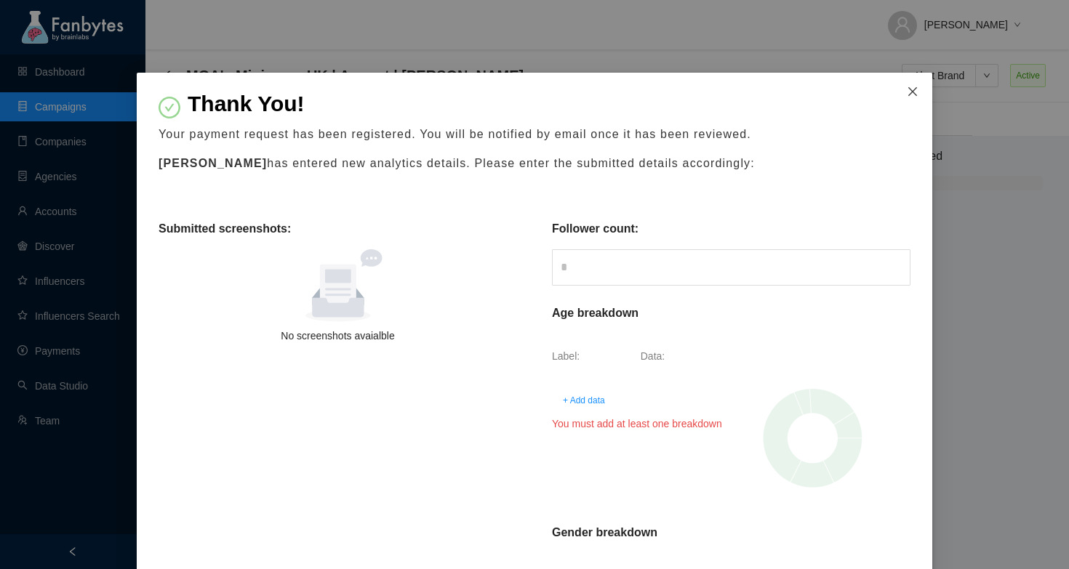
click at [907, 90] on icon "close" at bounding box center [913, 92] width 12 height 12
